Goal: Task Accomplishment & Management: Manage account settings

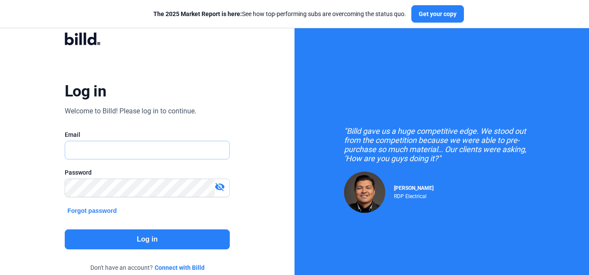
click at [102, 155] on input "text" at bounding box center [147, 150] width 164 height 18
type input "[PERSON_NAME][EMAIL_ADDRESS][DOMAIN_NAME]"
click at [136, 243] on button "Log in" at bounding box center [147, 239] width 165 height 20
